Goal: Understand process/instructions: Learn how to perform a task or action

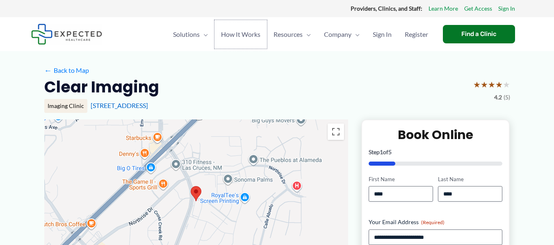
click at [251, 29] on span "How It Works" at bounding box center [240, 34] width 39 height 29
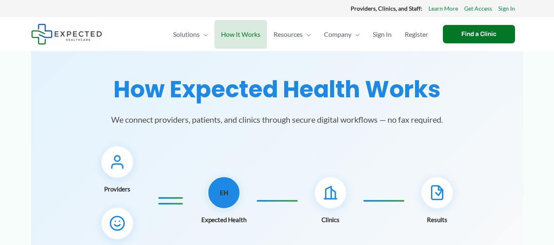
drag, startPoint x: 236, startPoint y: 72, endPoint x: 234, endPoint y: 78, distance: 6.1
click at [234, 78] on section "How Expected Health Works We connect providers, patients, and clinics through s…" at bounding box center [277, 190] width 492 height 278
drag, startPoint x: 198, startPoint y: 144, endPoint x: 186, endPoint y: 170, distance: 28.6
click at [186, 170] on div "How Expected Health Works We connect providers, patients, and clinics through s…" at bounding box center [277, 186] width 472 height 220
